Goal: Task Accomplishment & Management: Manage account settings

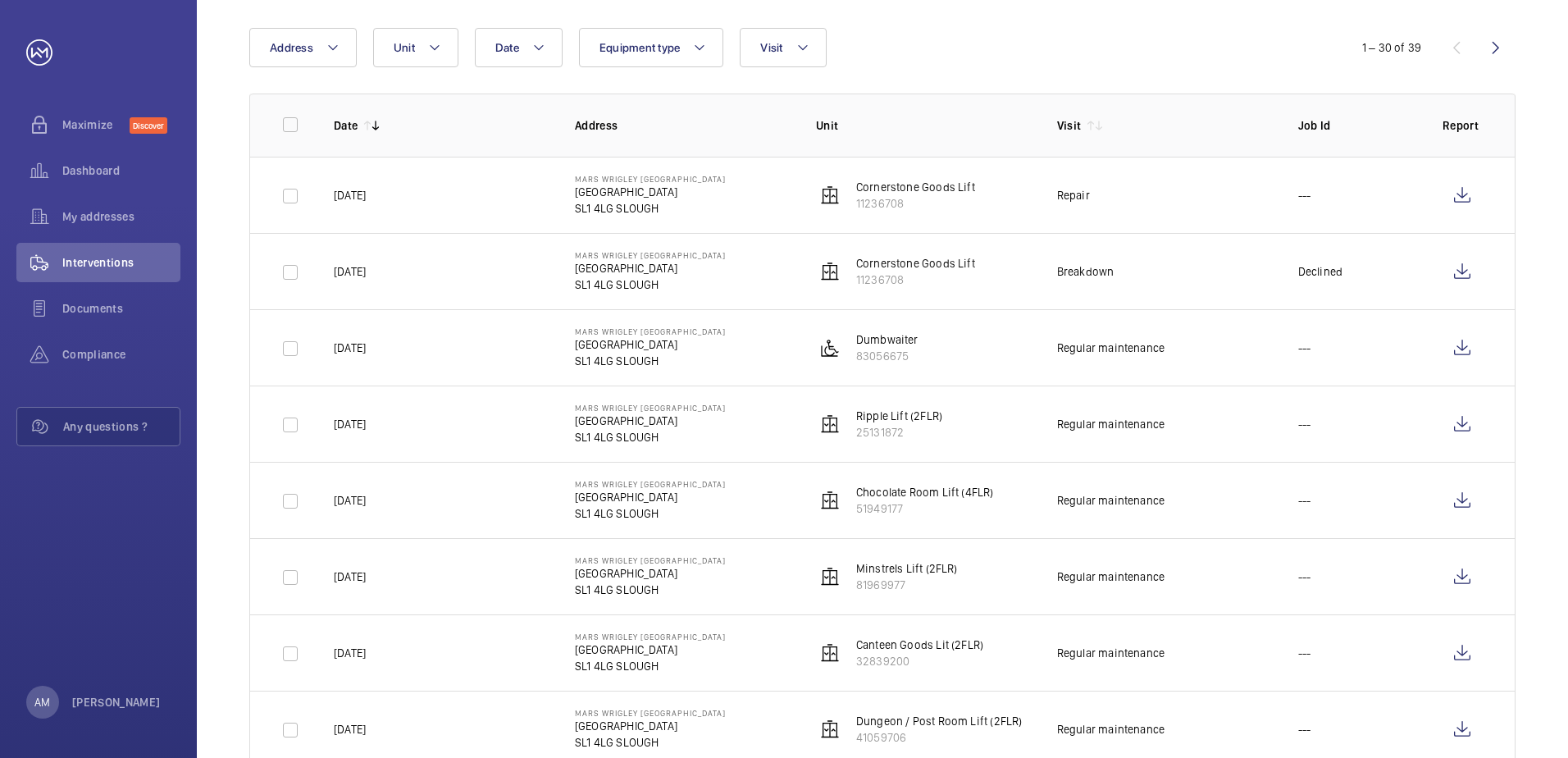
scroll to position [83, 0]
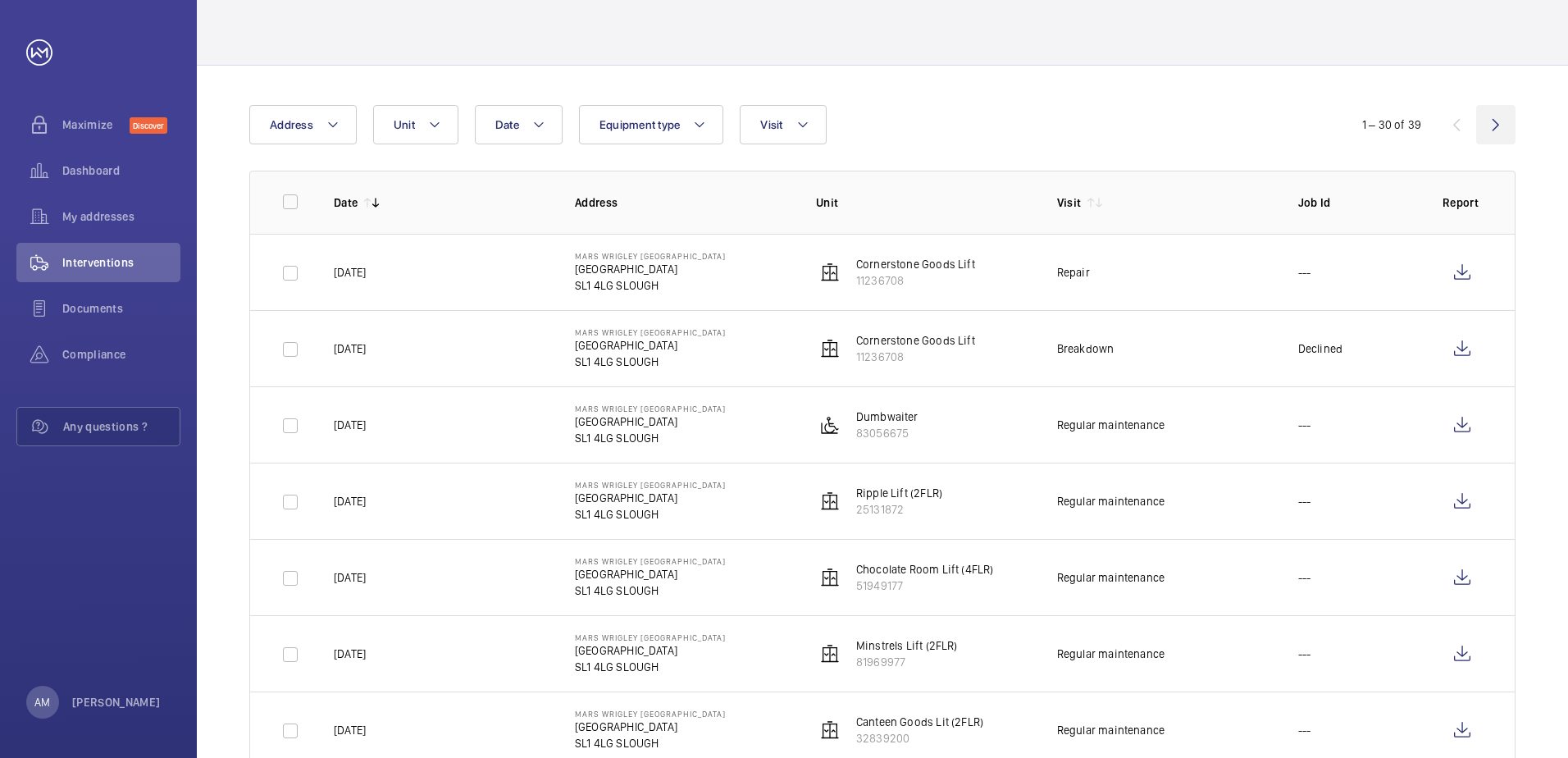
click at [1496, 121] on wm-front-icon-button at bounding box center [1496, 125] width 39 height 39
